Goal: Task Accomplishment & Management: Complete application form

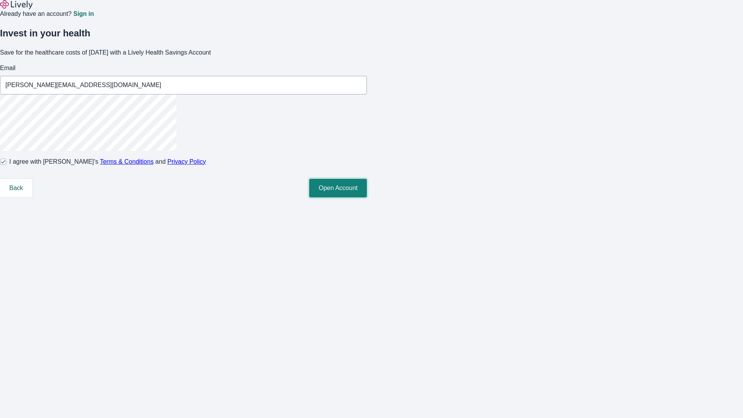
click at [367, 197] on button "Open Account" at bounding box center [338, 188] width 58 height 19
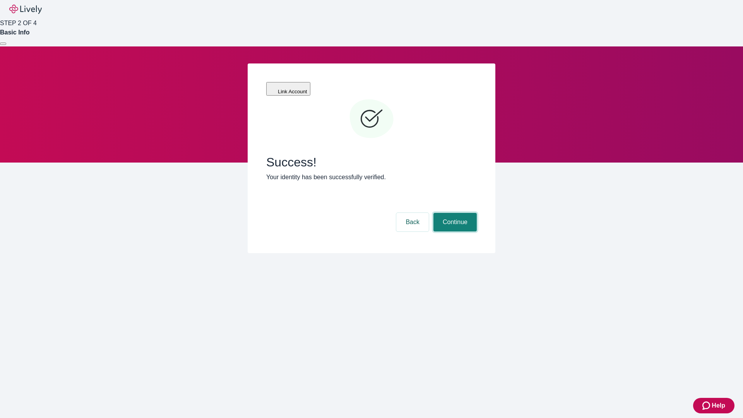
click at [454, 213] on button "Continue" at bounding box center [454, 222] width 43 height 19
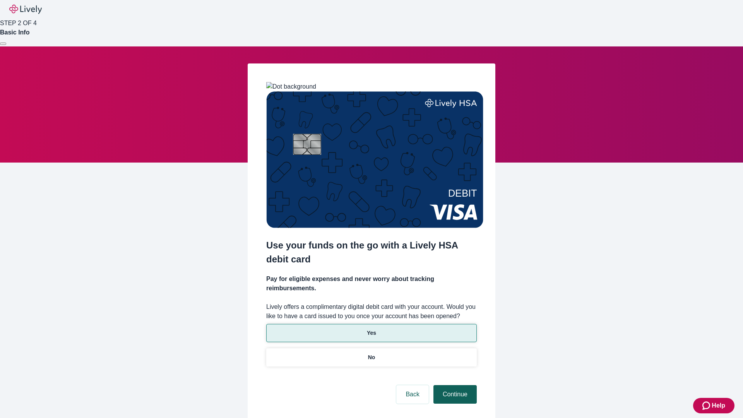
click at [371, 353] on p "No" at bounding box center [371, 357] width 7 height 8
click at [454, 385] on button "Continue" at bounding box center [454, 394] width 43 height 19
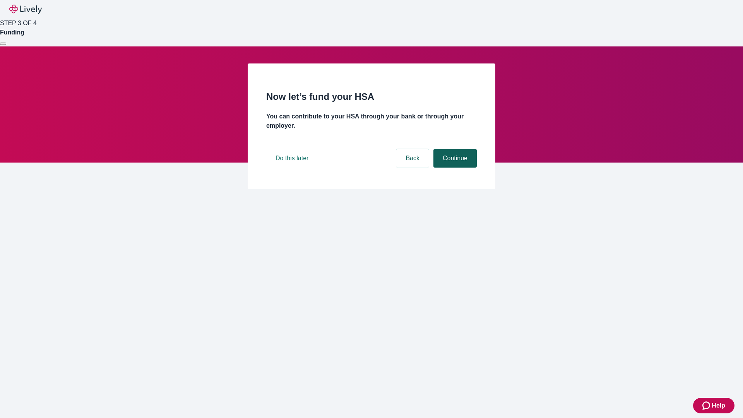
click at [454, 168] on button "Continue" at bounding box center [454, 158] width 43 height 19
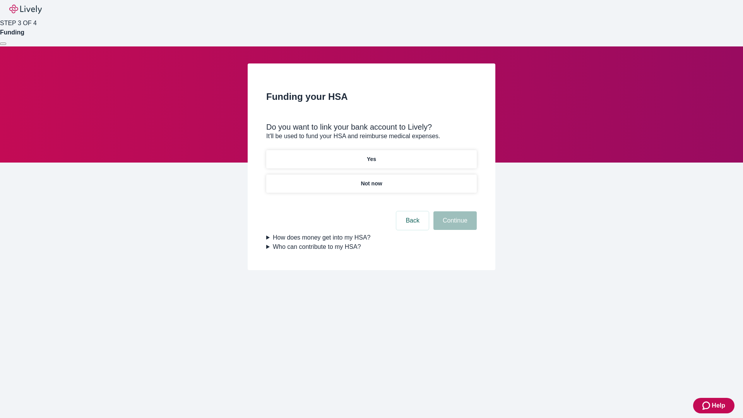
click at [371, 155] on p "Yes" at bounding box center [371, 159] width 9 height 8
click at [454, 211] on button "Continue" at bounding box center [454, 220] width 43 height 19
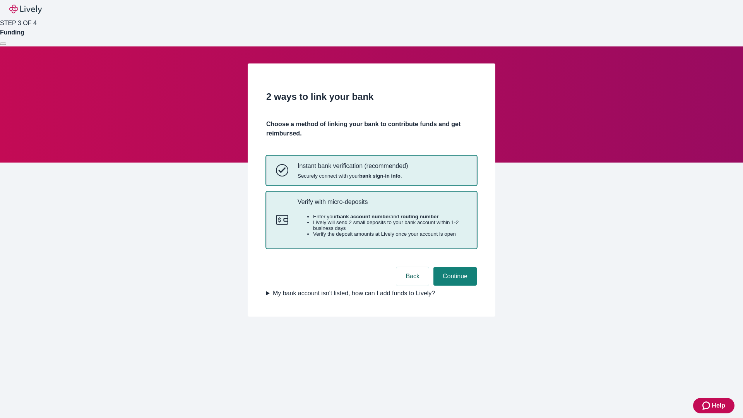
click at [382, 205] on p "Verify with micro-deposits" at bounding box center [382, 201] width 169 height 7
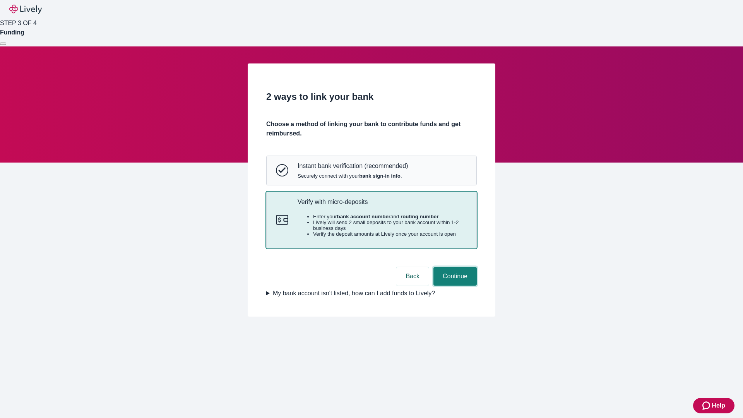
click at [454, 286] on button "Continue" at bounding box center [454, 276] width 43 height 19
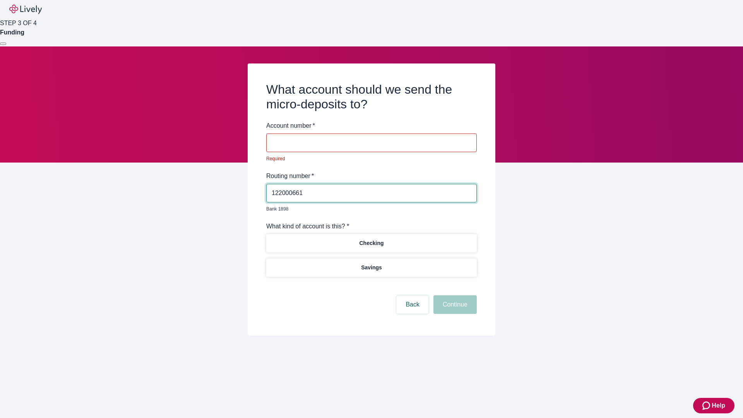
type input "122000661"
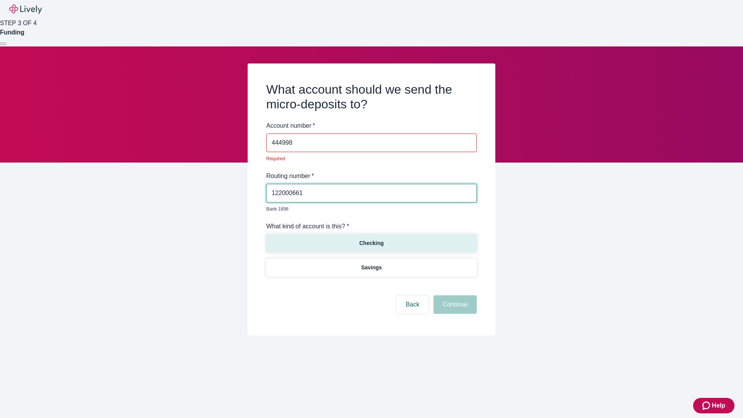
type input "444998"
click at [371, 239] on p "Checking" at bounding box center [371, 243] width 24 height 8
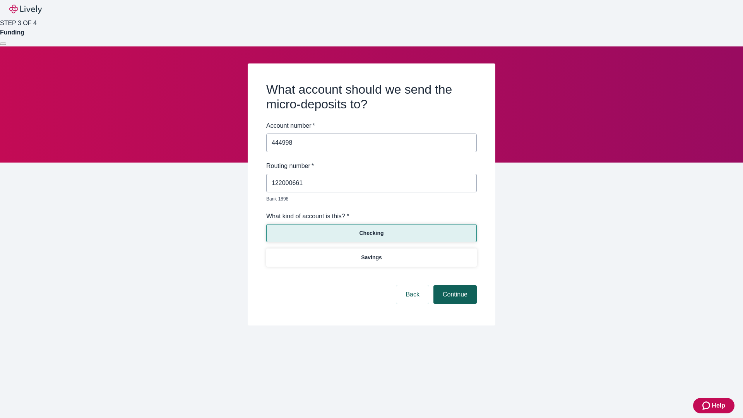
click at [454, 286] on button "Continue" at bounding box center [454, 294] width 43 height 19
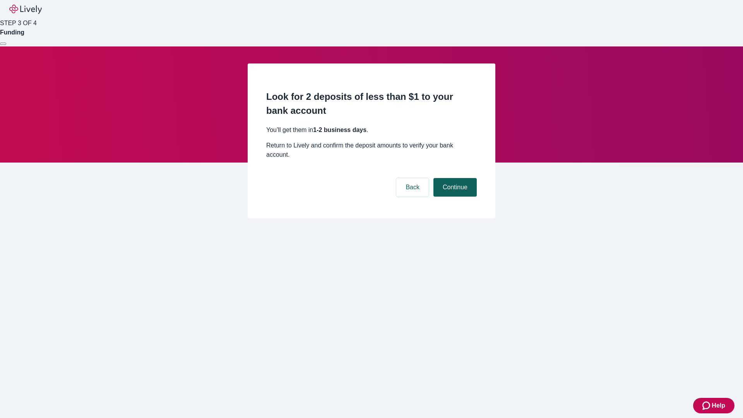
click at [454, 178] on button "Continue" at bounding box center [454, 187] width 43 height 19
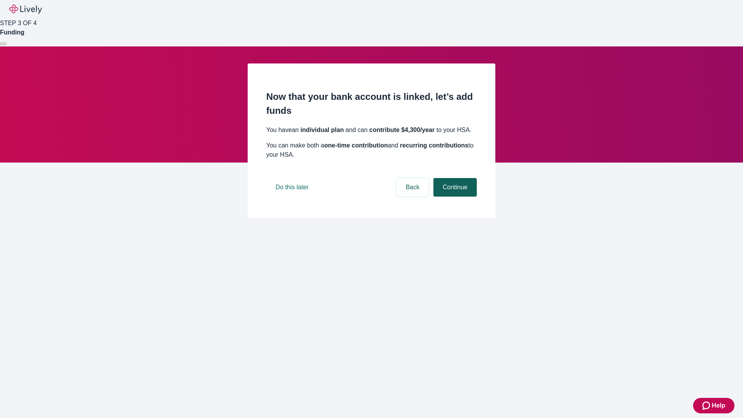
click at [454, 197] on button "Continue" at bounding box center [454, 187] width 43 height 19
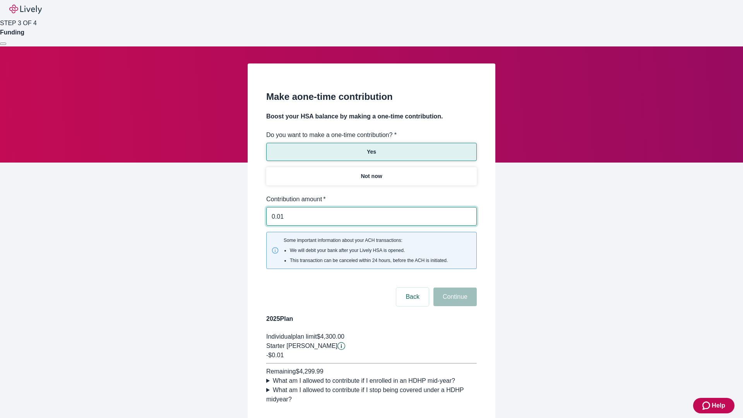
type input "0.01"
click at [454, 287] on button "Continue" at bounding box center [454, 296] width 43 height 19
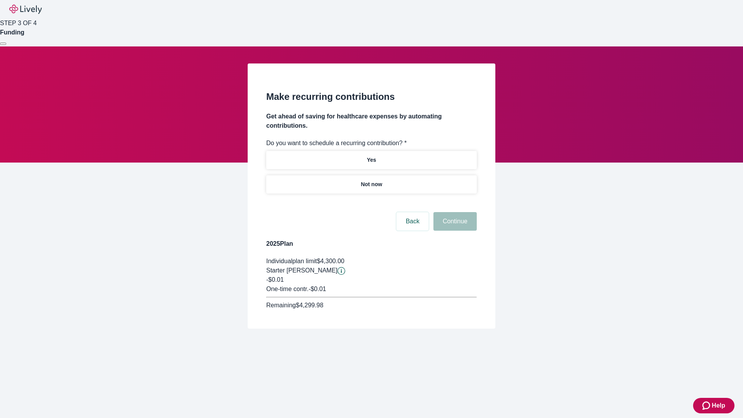
click at [371, 180] on p "Not now" at bounding box center [371, 184] width 21 height 8
click at [454, 212] on button "Continue" at bounding box center [454, 221] width 43 height 19
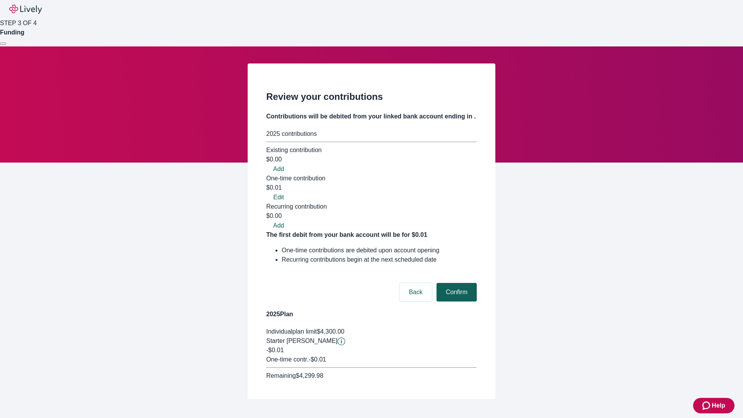
click at [455, 283] on button "Confirm" at bounding box center [456, 292] width 40 height 19
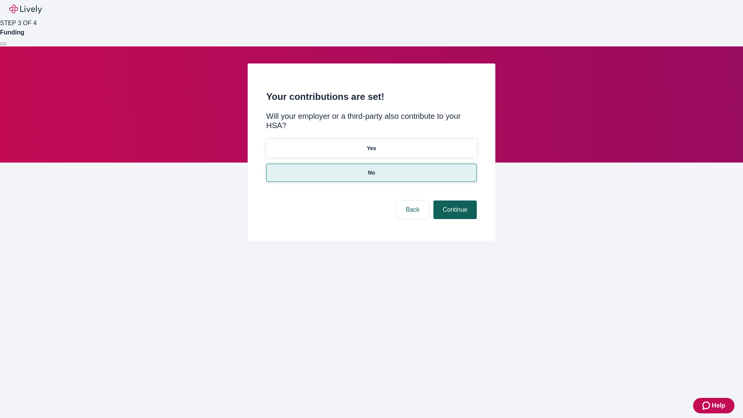
click at [454, 200] on button "Continue" at bounding box center [454, 209] width 43 height 19
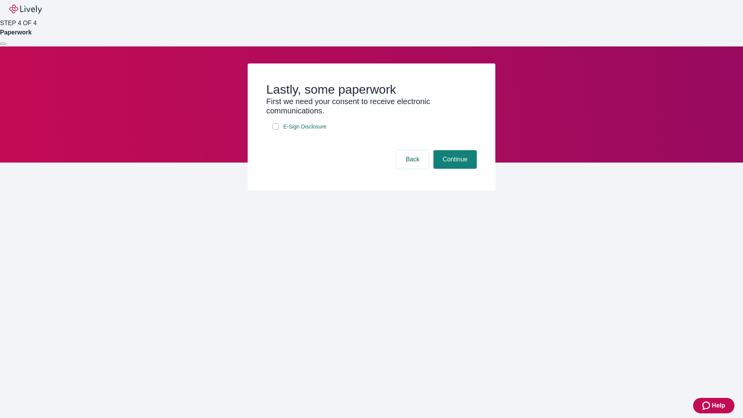
click at [275, 130] on input "E-Sign Disclosure" at bounding box center [275, 126] width 6 height 6
checkbox input "true"
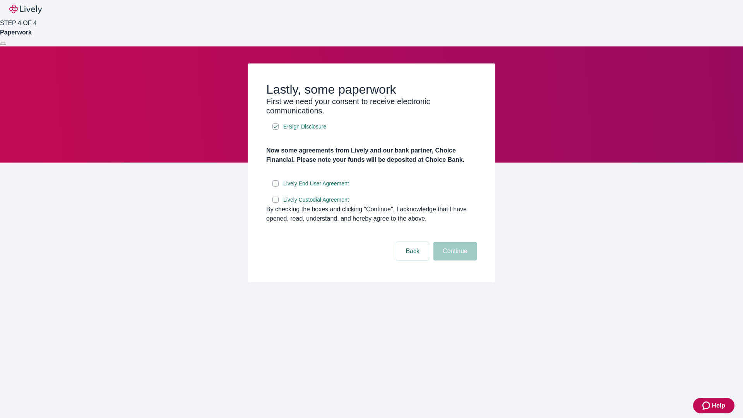
click at [275, 186] on input "Lively End User Agreement" at bounding box center [275, 183] width 6 height 6
checkbox input "true"
click at [275, 203] on input "Lively Custodial Agreement" at bounding box center [275, 200] width 6 height 6
checkbox input "true"
click at [454, 260] on button "Continue" at bounding box center [454, 251] width 43 height 19
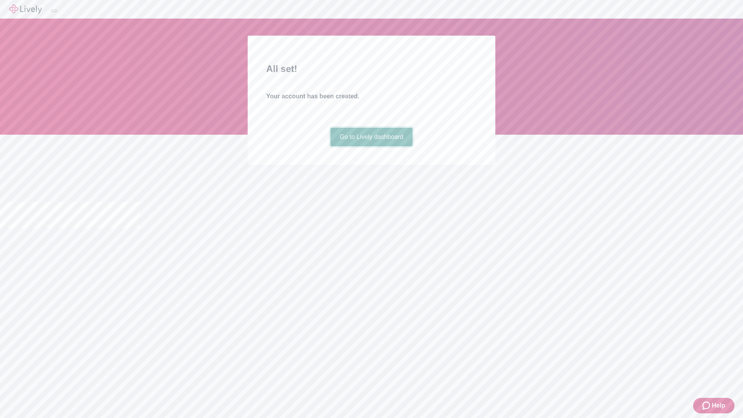
click at [371, 146] on link "Go to Lively dashboard" at bounding box center [371, 137] width 82 height 19
